Goal: Transaction & Acquisition: Obtain resource

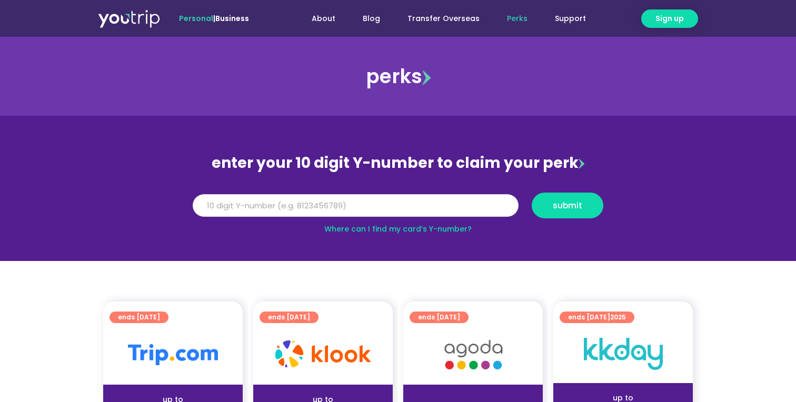
click at [375, 204] on input "Y Number" at bounding box center [356, 205] width 326 height 23
click at [387, 231] on link "Where can I find my card’s Y-number?" at bounding box center [397, 229] width 147 height 11
click at [429, 204] on input "Y Number" at bounding box center [356, 205] width 326 height 23
type input "8138130670"
click at [532, 193] on button "submit" at bounding box center [568, 206] width 72 height 26
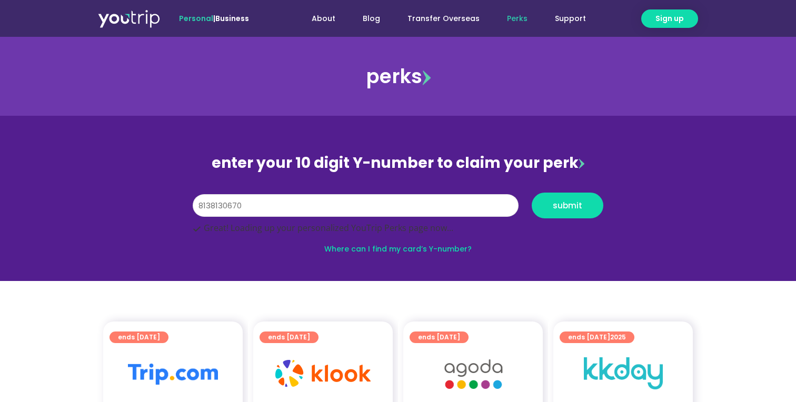
click at [318, 200] on input "8138130670" at bounding box center [356, 205] width 326 height 23
type input "8138130670"
click at [591, 200] on button "submit" at bounding box center [568, 206] width 72 height 26
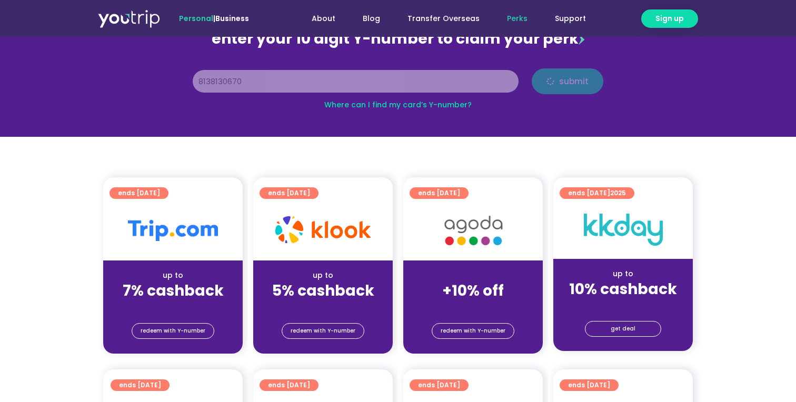
scroll to position [127, 0]
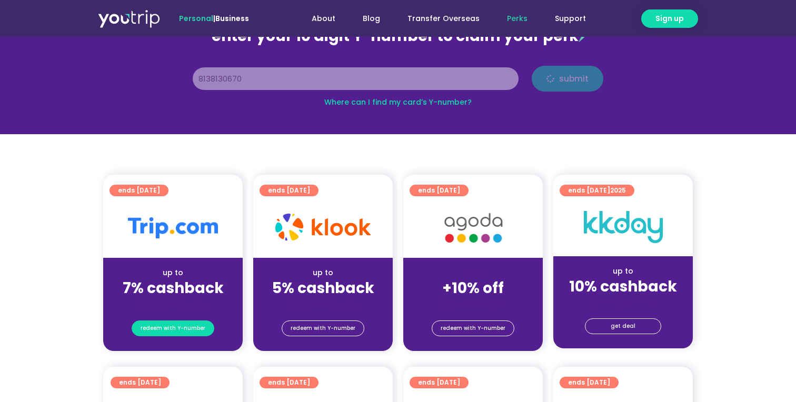
click at [180, 330] on span "redeem with Y-number" at bounding box center [173, 328] width 65 height 15
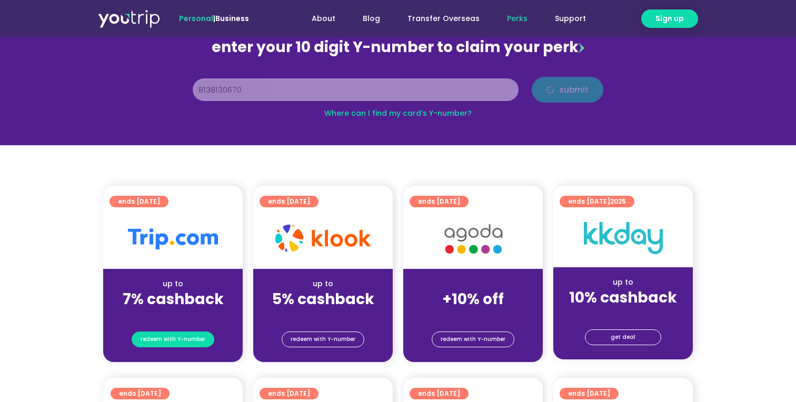
click at [189, 341] on div "redeem with Y-number" at bounding box center [173, 341] width 140 height 42
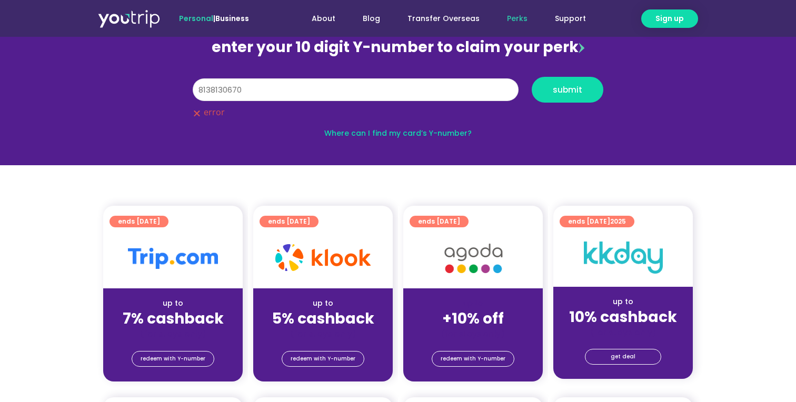
click at [329, 87] on input "8138130670" at bounding box center [356, 89] width 326 height 23
click at [567, 96] on button "submit" at bounding box center [568, 90] width 72 height 26
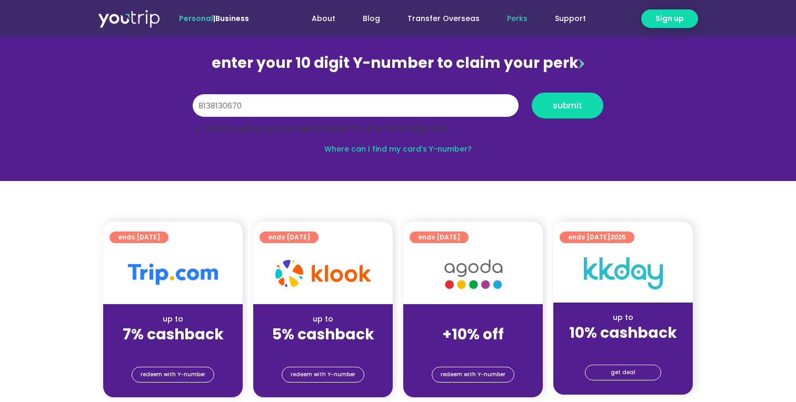
scroll to position [104, 0]
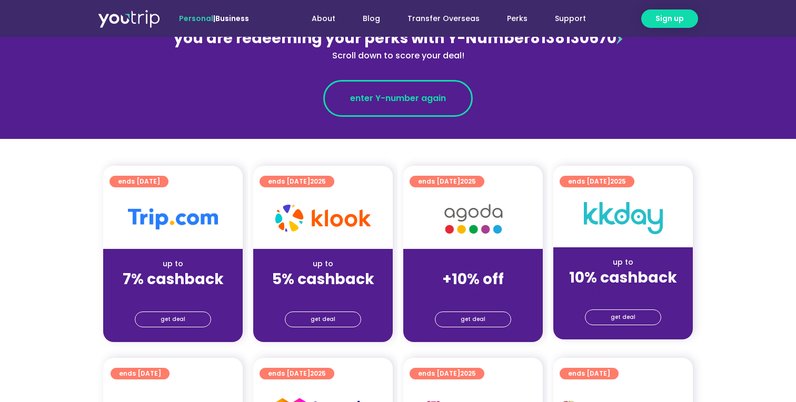
scroll to position [156, 0]
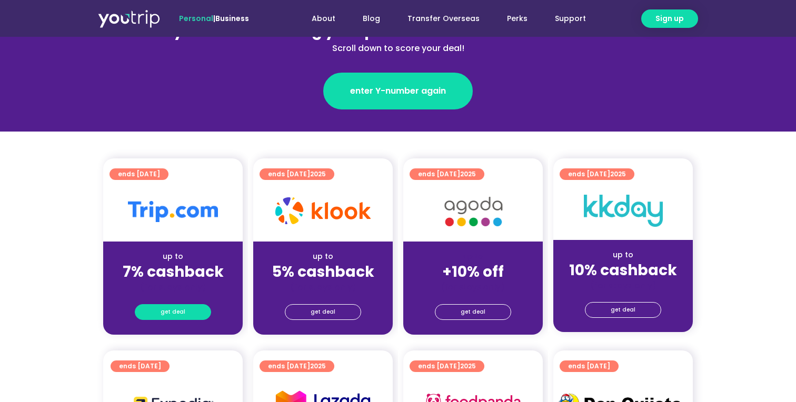
click at [180, 319] on span "get deal" at bounding box center [173, 312] width 25 height 15
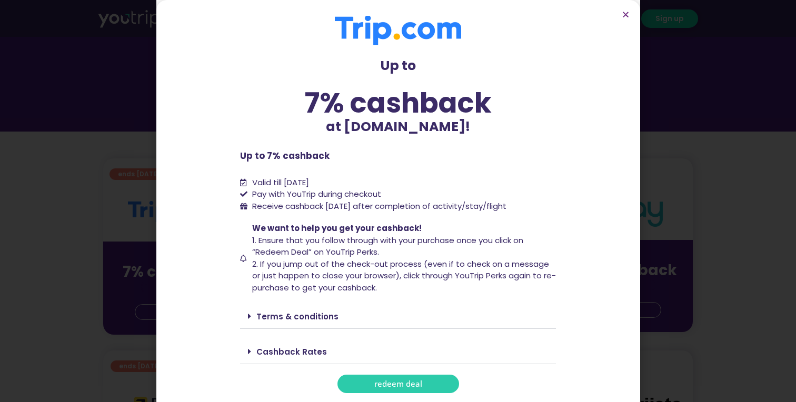
click at [385, 381] on span "redeem deal" at bounding box center [398, 384] width 48 height 8
